Goal: Register for event/course

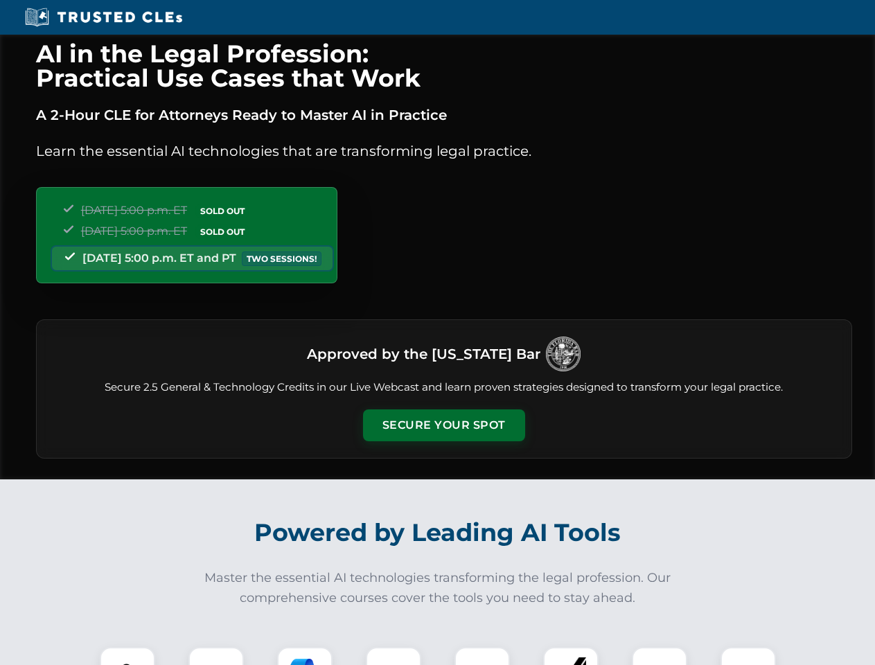
click at [443, 425] on button "Secure Your Spot" at bounding box center [444, 425] width 162 height 32
click at [127, 656] on img at bounding box center [127, 675] width 40 height 40
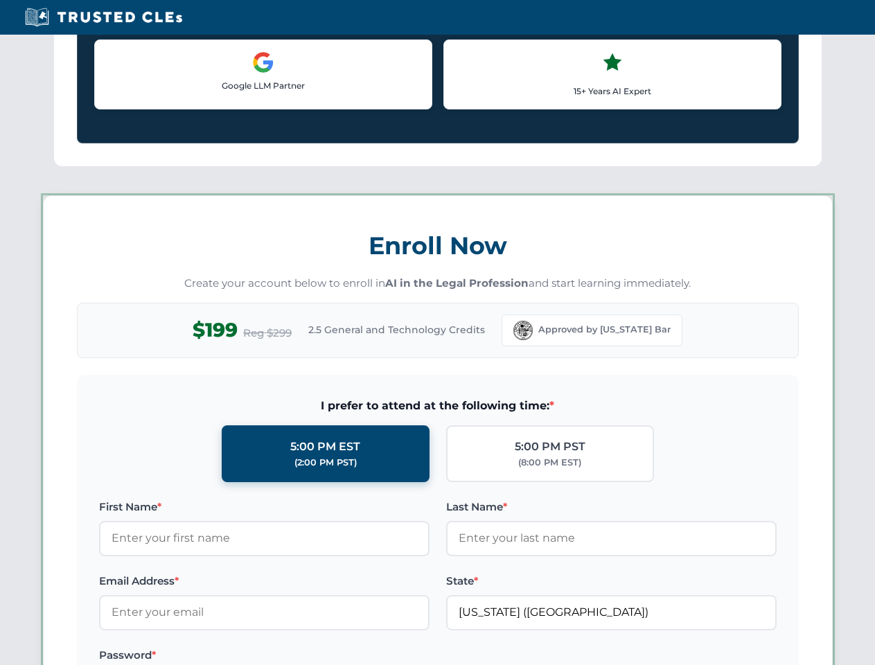
click at [305, 656] on label "Password *" at bounding box center [264, 655] width 330 height 17
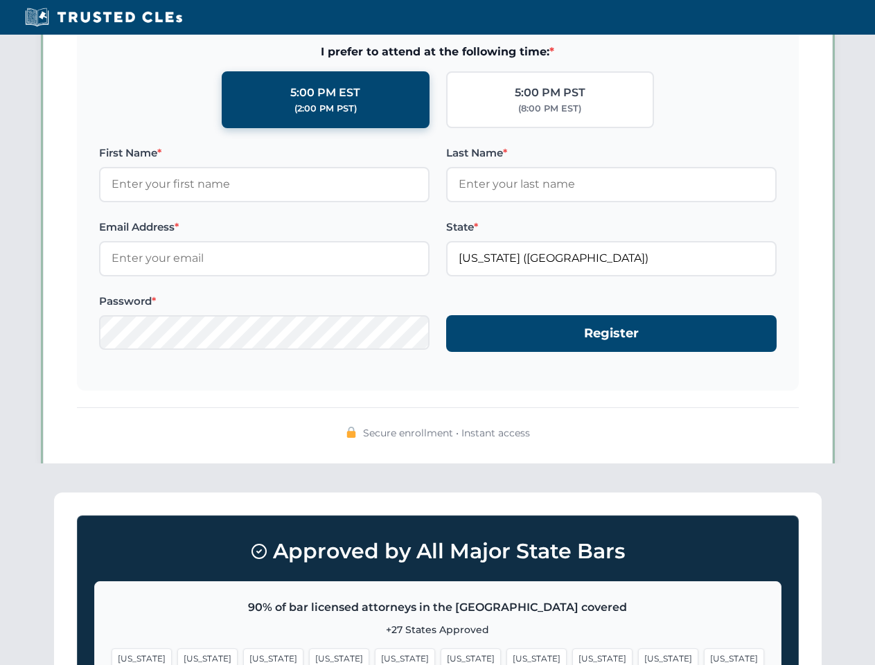
click at [638, 656] on span "[US_STATE]" at bounding box center [668, 659] width 60 height 20
